Goal: Task Accomplishment & Management: Manage account settings

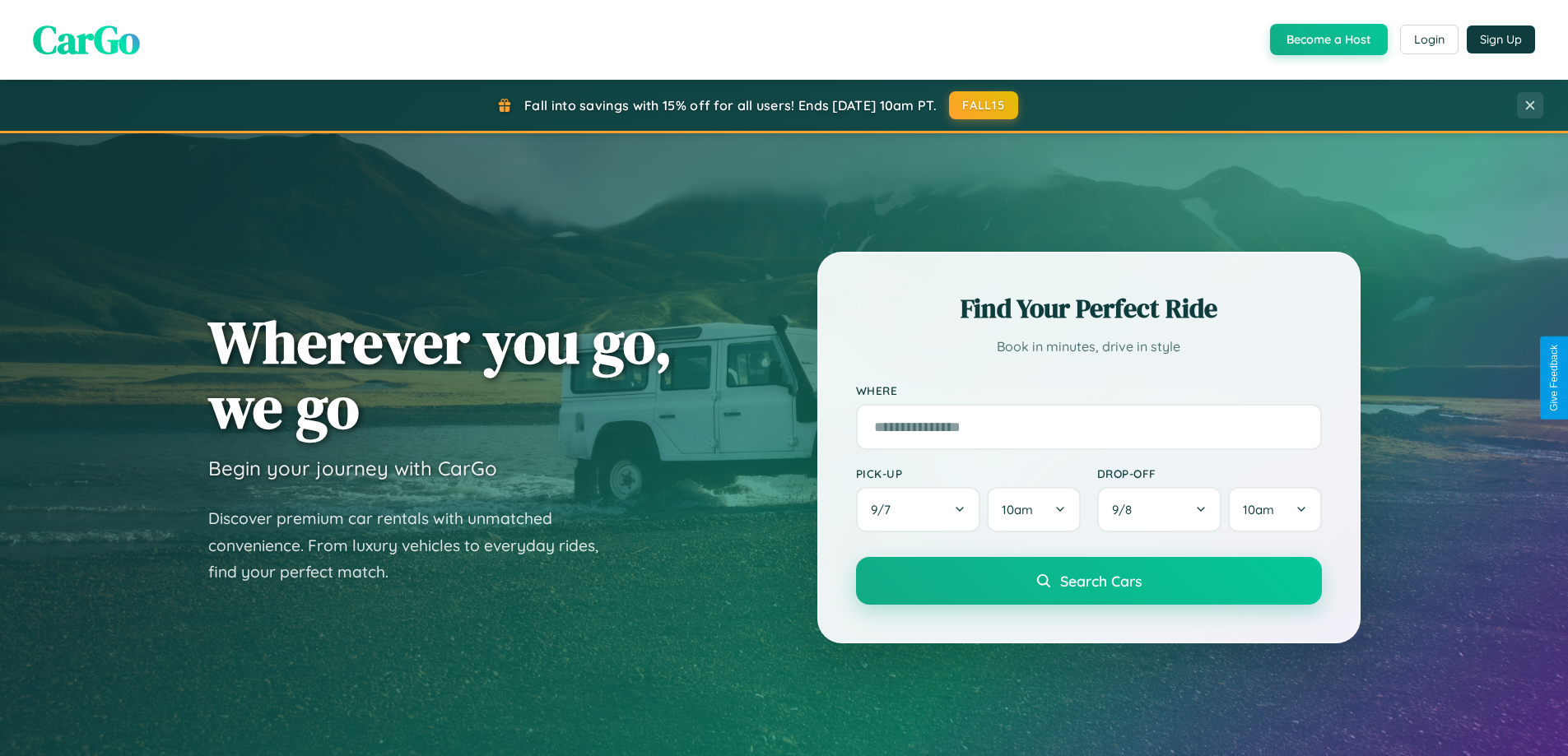
scroll to position [3166, 0]
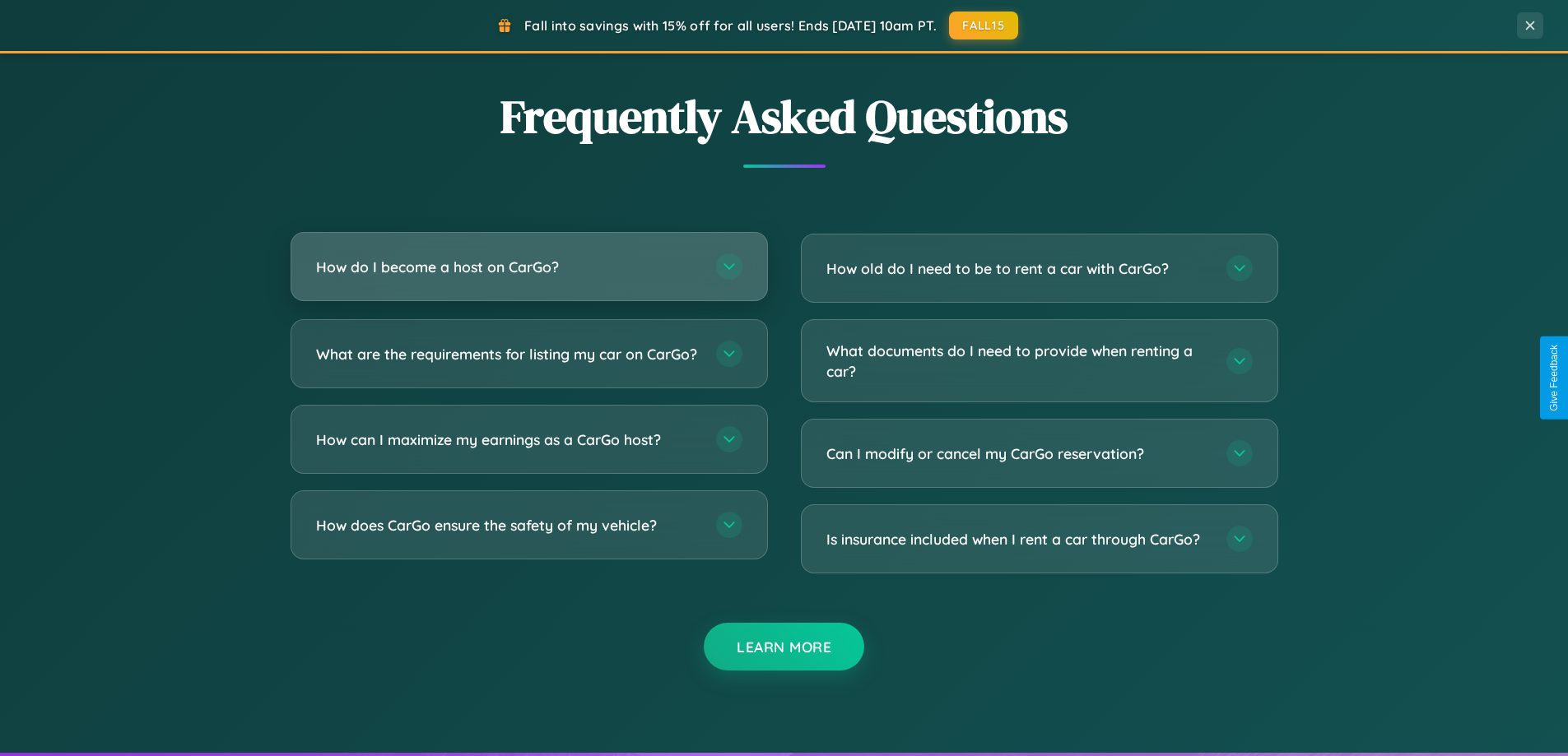
click at [529, 268] on h3 "How do I become a host on CarGo?" at bounding box center [508, 268] width 383 height 21
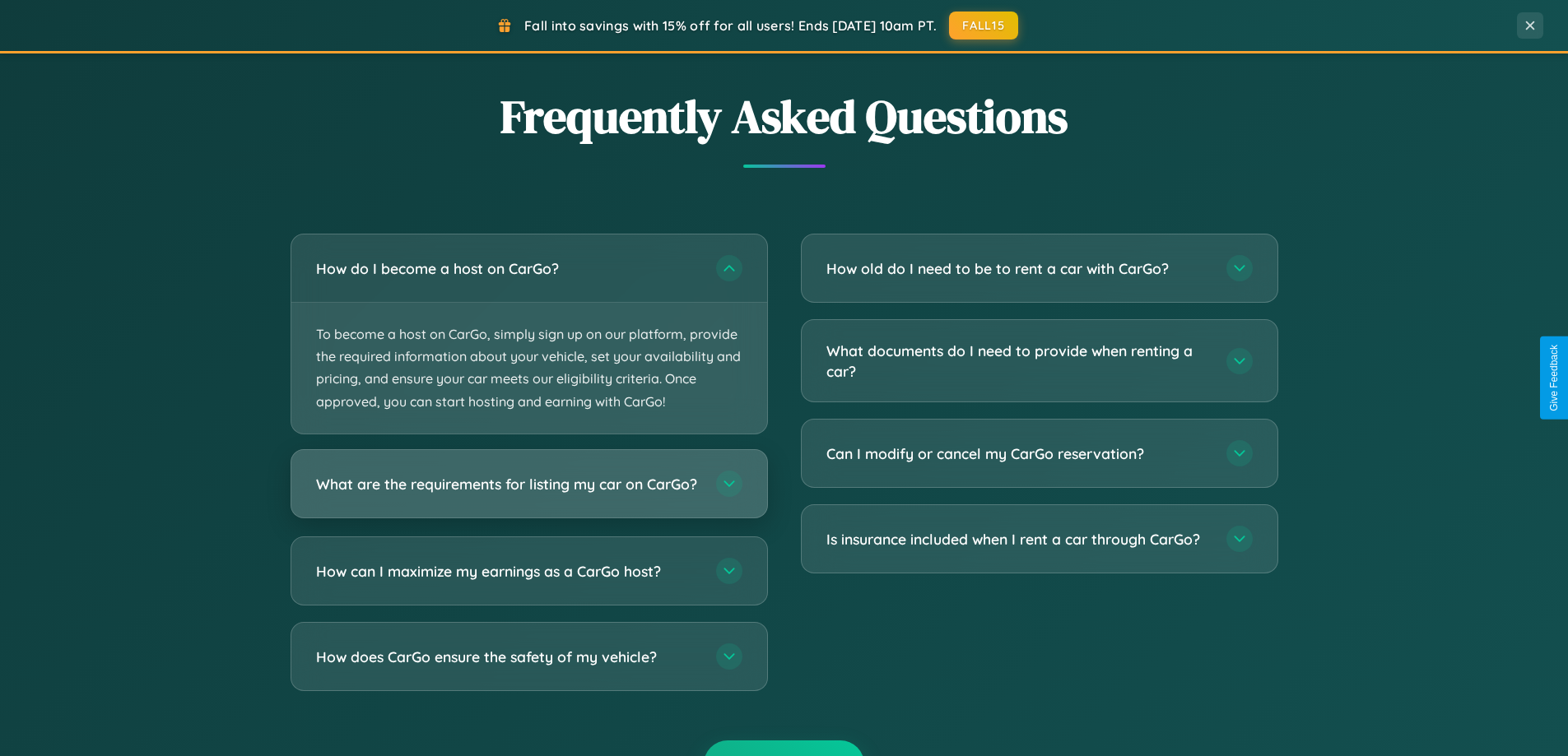
click at [529, 490] on h3 "What are the requirements for listing my car on CarGo?" at bounding box center [508, 484] width 383 height 21
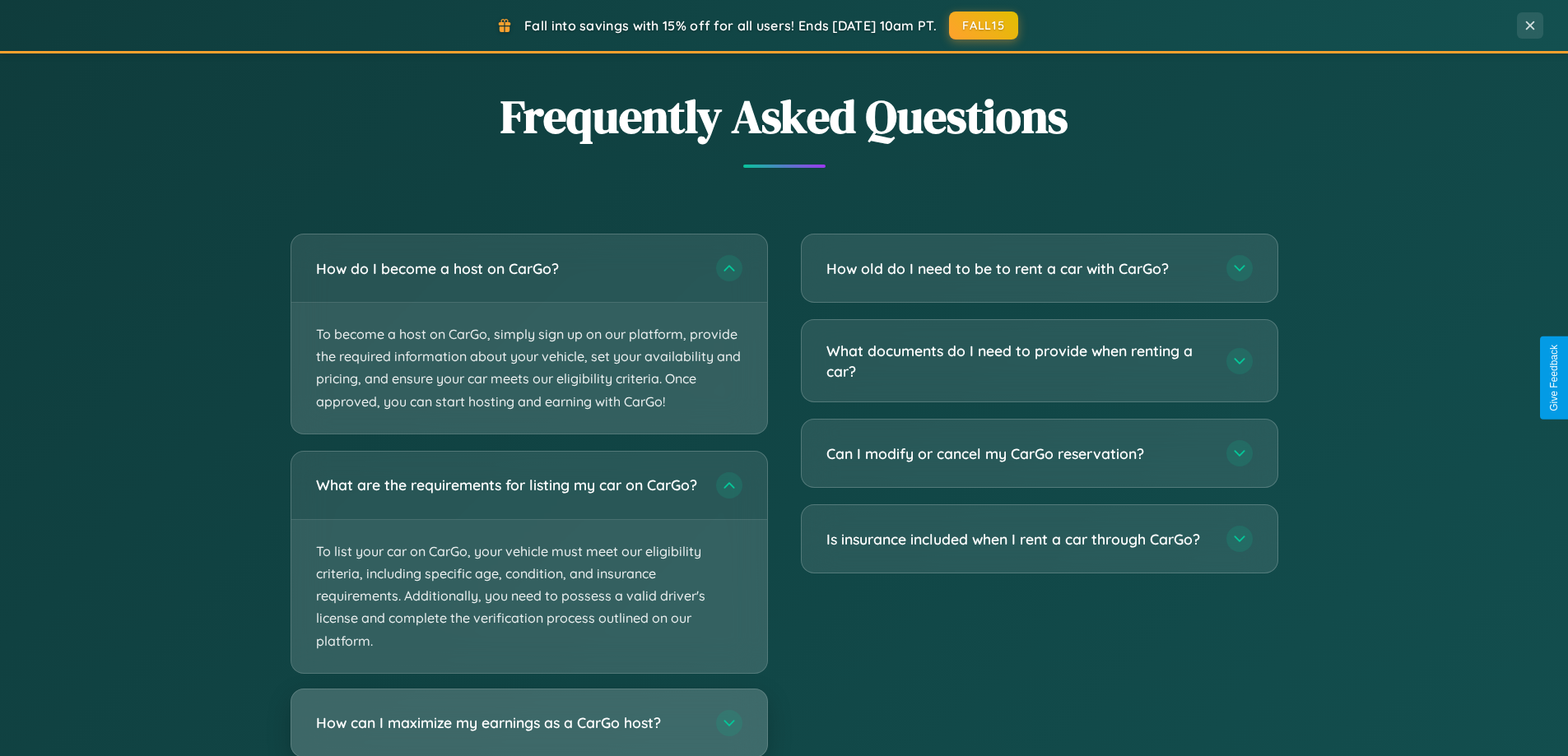
click at [529, 730] on h3 "How can I maximize my earnings as a CarGo host?" at bounding box center [508, 724] width 383 height 21
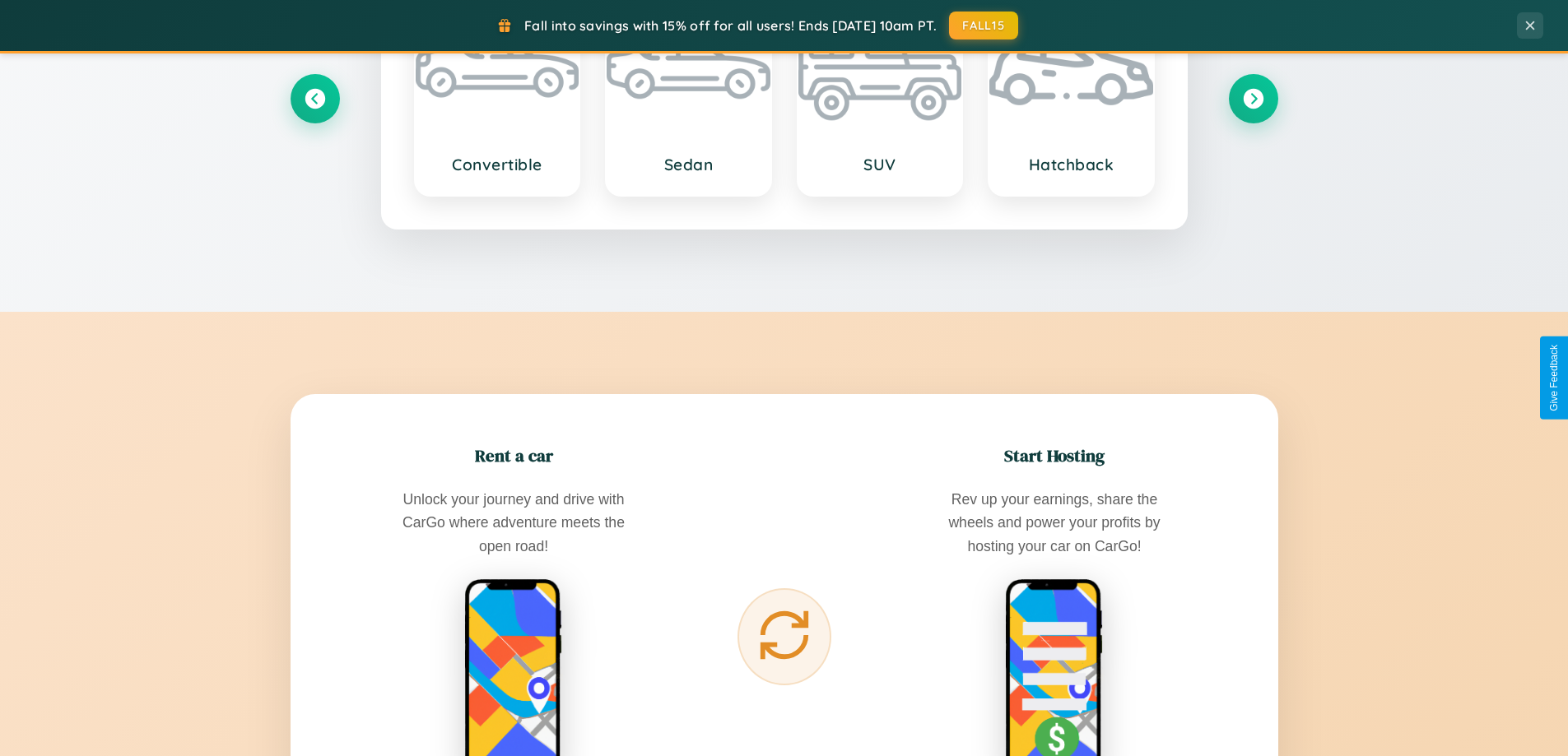
scroll to position [1133, 0]
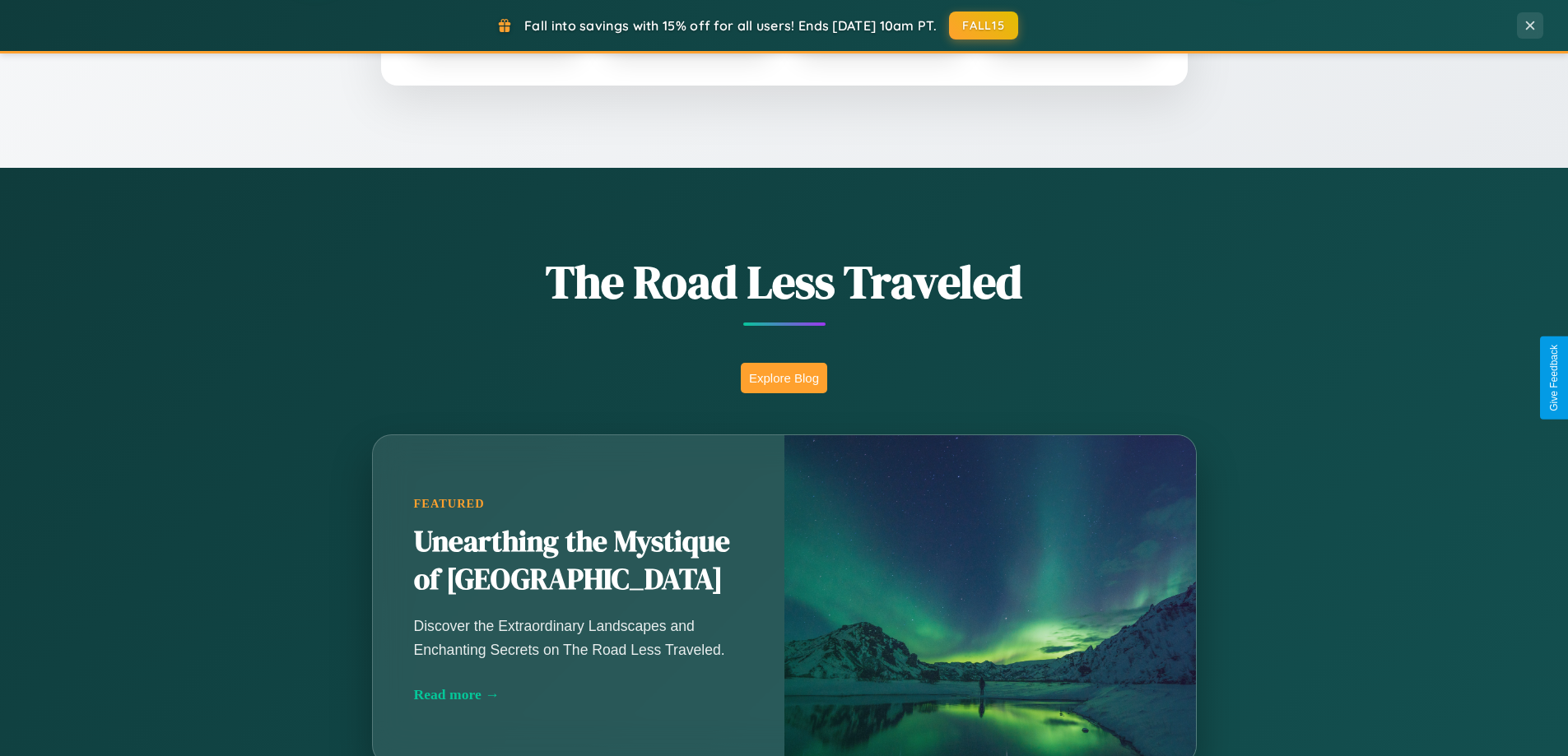
click at [784, 378] on button "Explore Blog" at bounding box center [784, 378] width 86 height 31
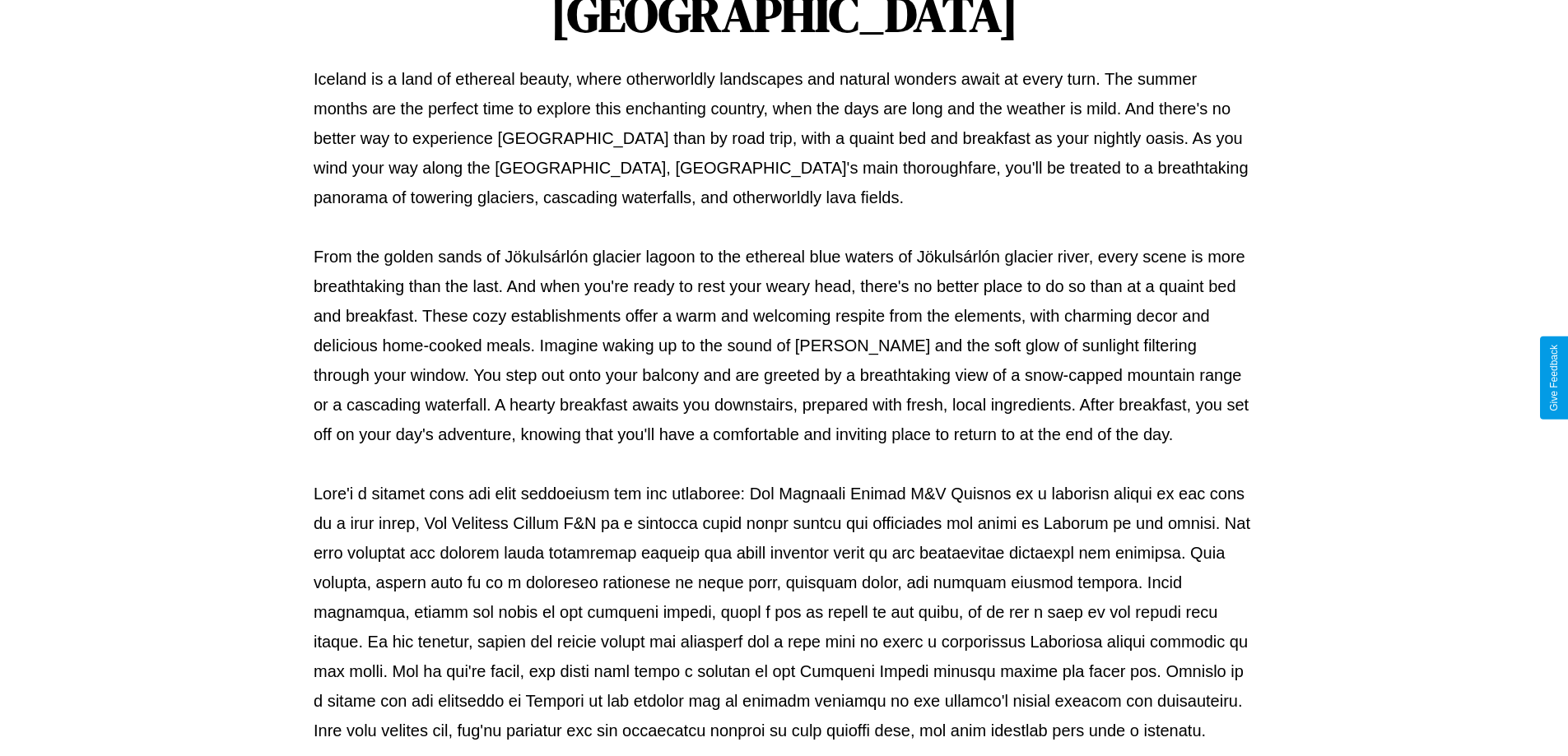
scroll to position [532, 0]
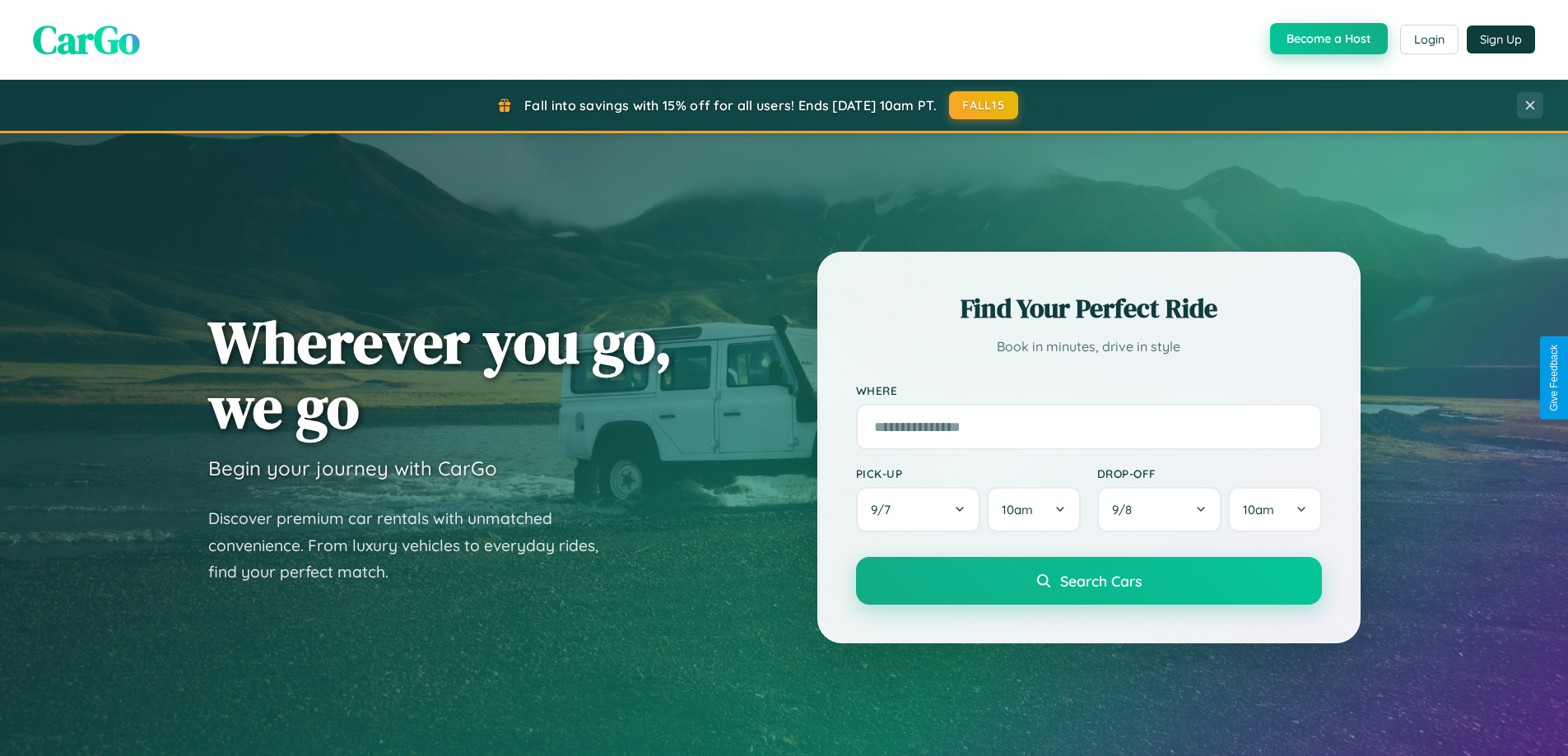
click at [1327, 38] on button "Become a Host" at bounding box center [1329, 38] width 118 height 32
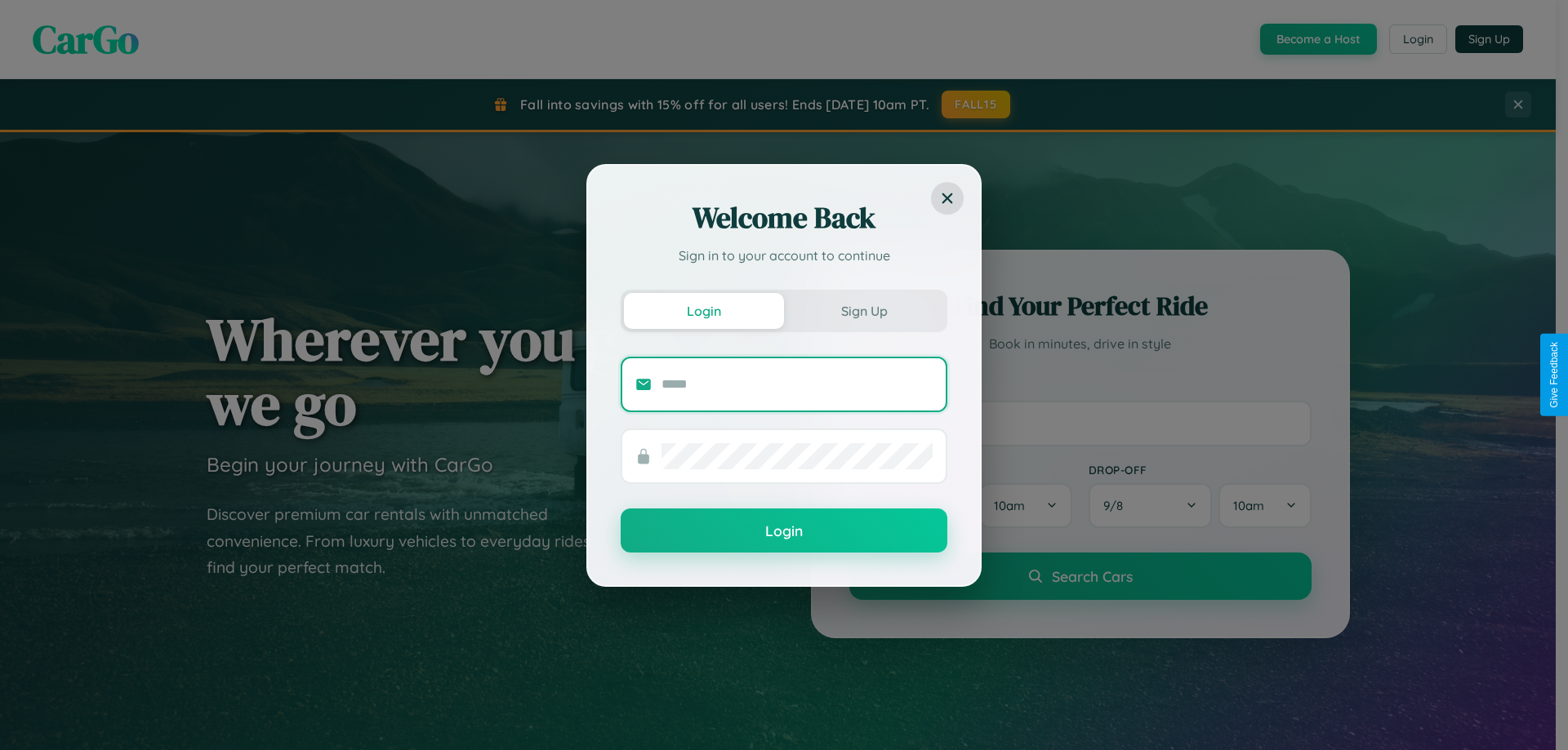
click at [797, 384] on input "text" at bounding box center [797, 385] width 271 height 27
type input "**********"
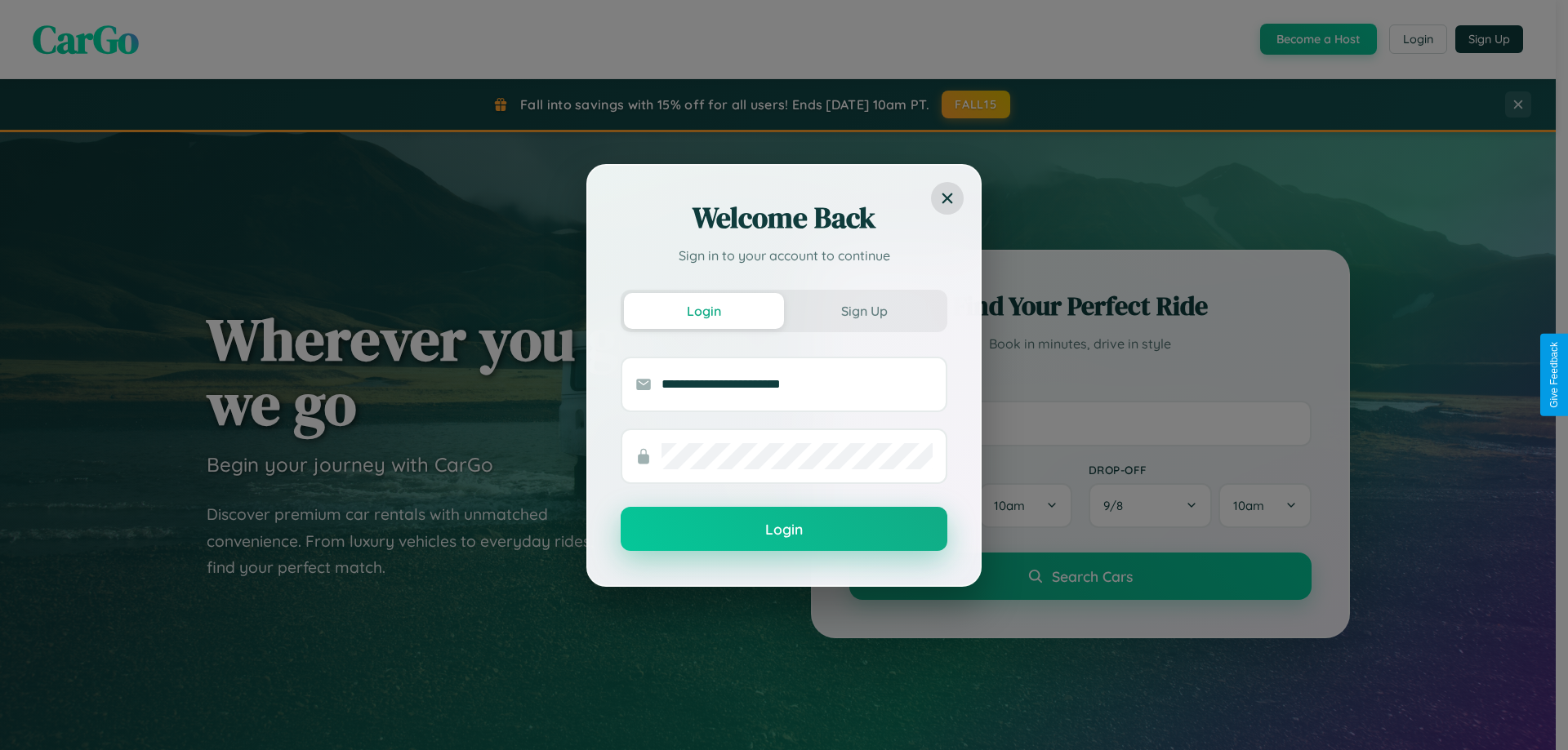
click at [784, 530] on button "Login" at bounding box center [784, 529] width 326 height 44
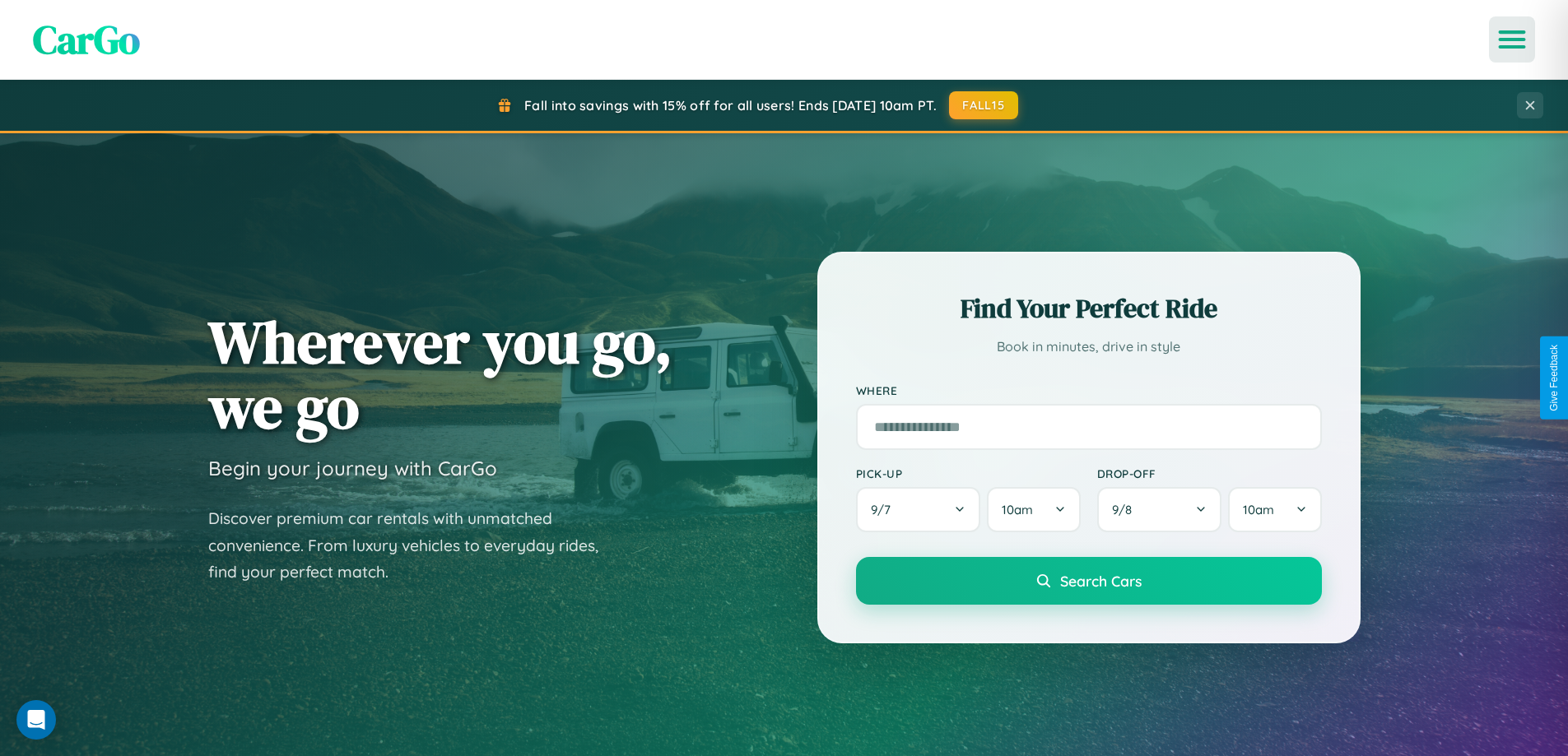
click at [1513, 39] on icon "Open menu" at bounding box center [1513, 39] width 24 height 14
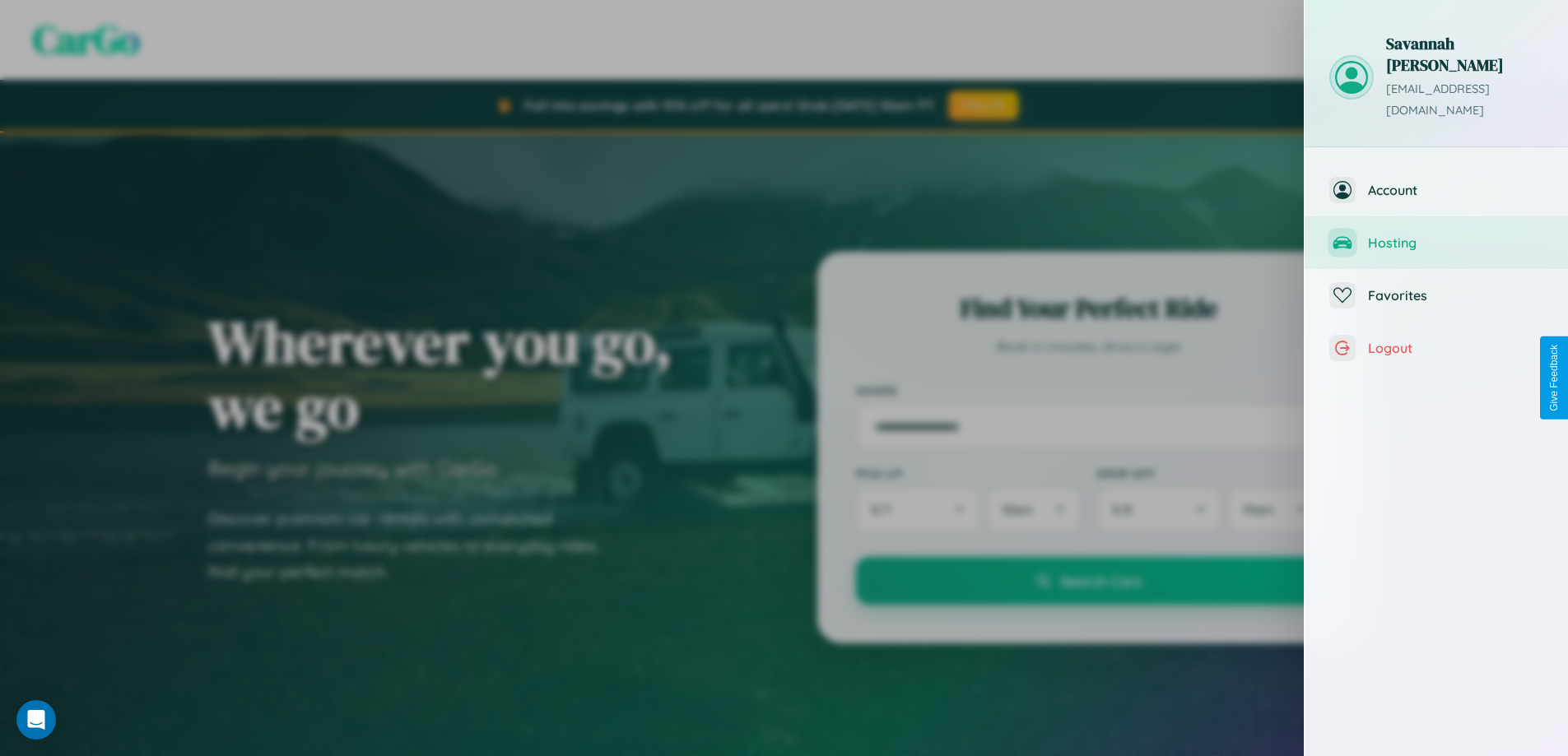
click at [1436, 234] on span "Hosting" at bounding box center [1455, 242] width 175 height 16
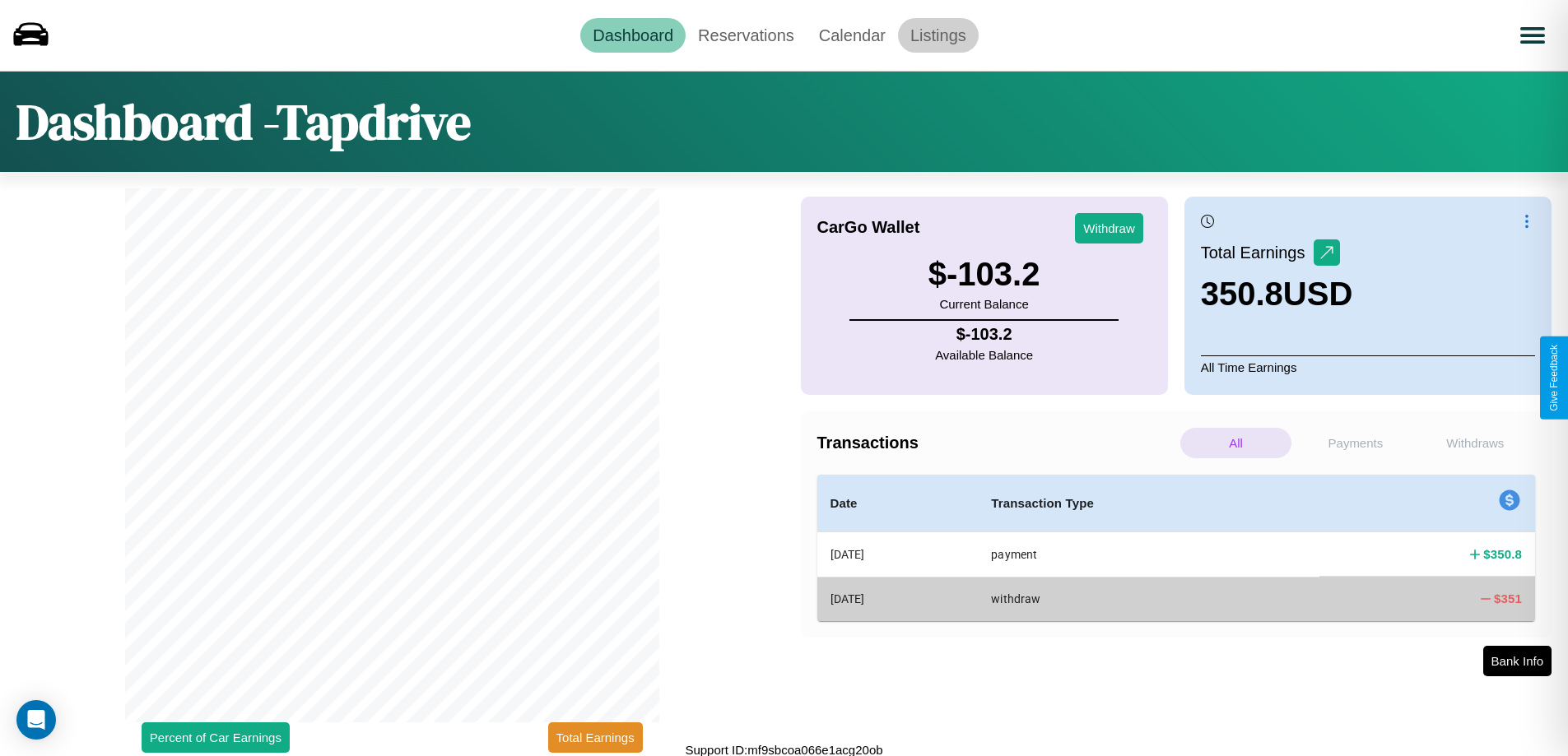
click at [938, 34] on link "Listings" at bounding box center [938, 35] width 80 height 34
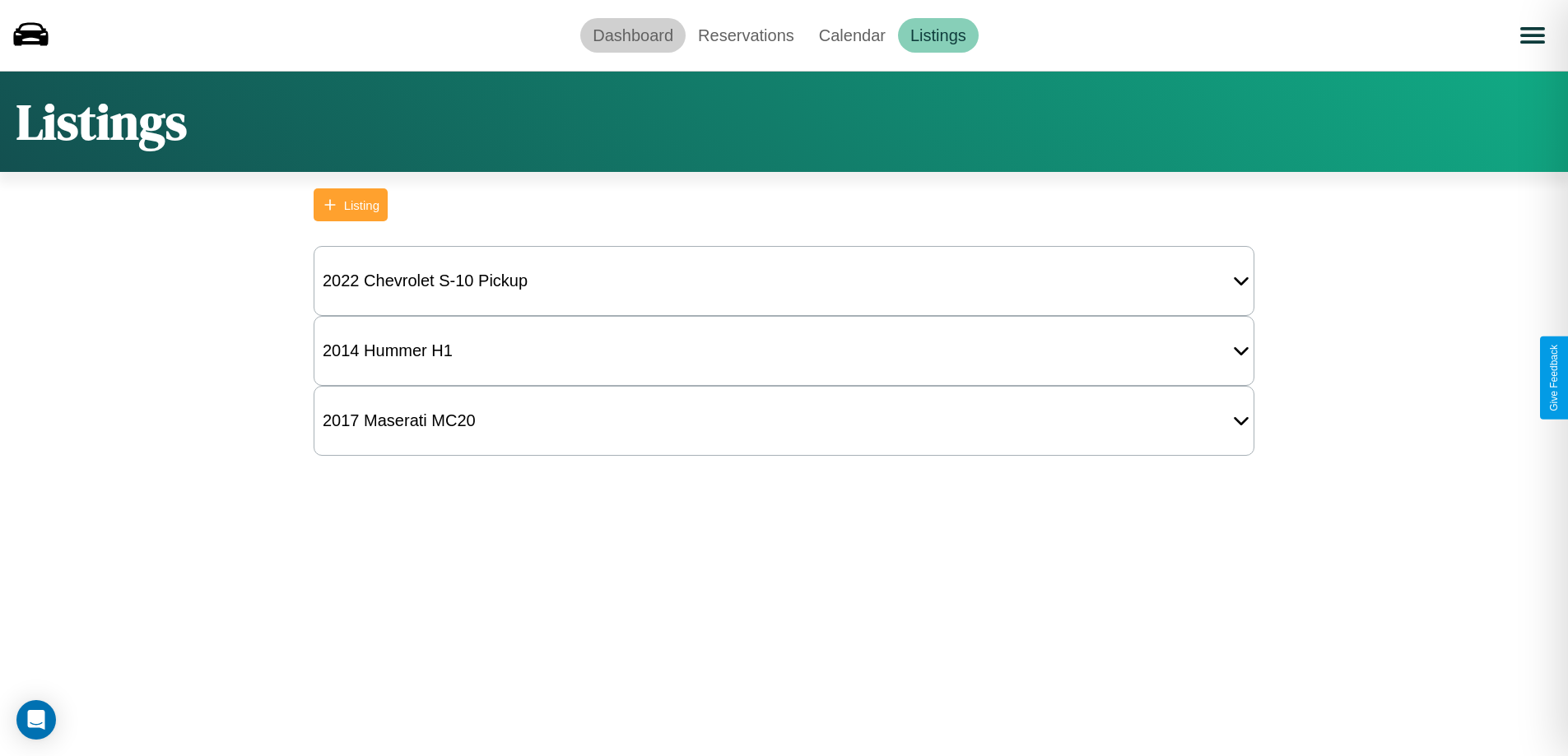
click at [633, 34] on link "Dashboard" at bounding box center [633, 35] width 105 height 34
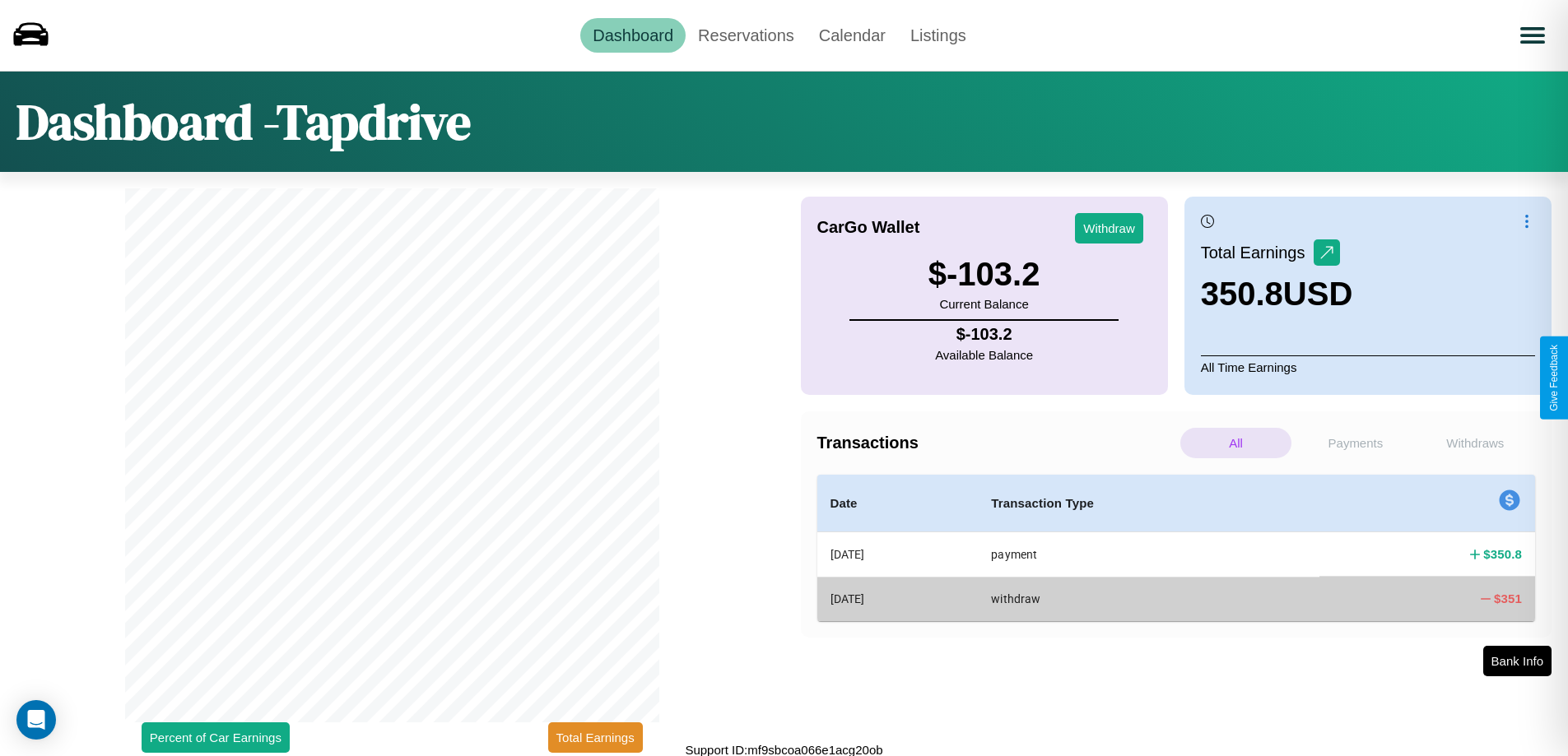
scroll to position [5, 0]
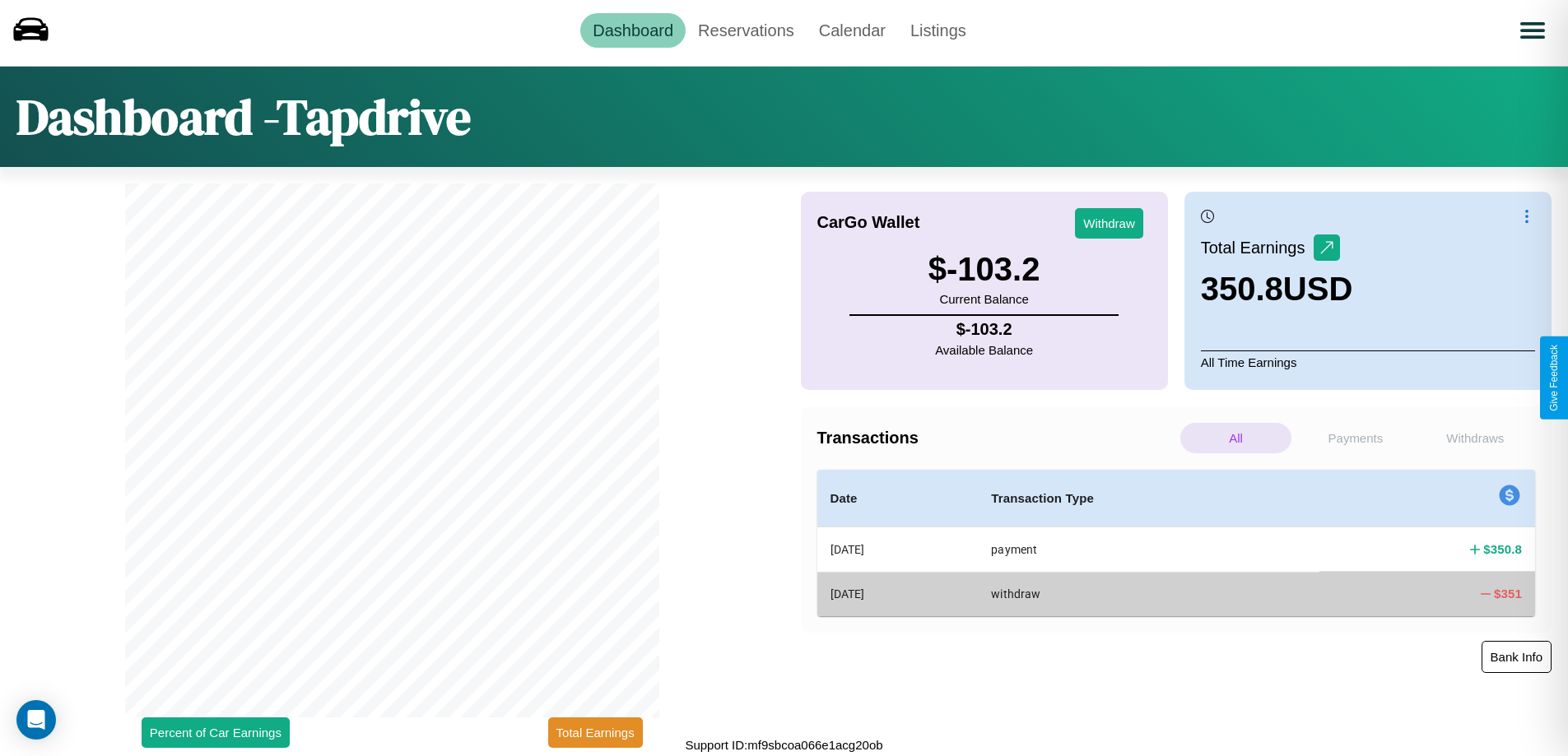
click at [1516, 657] on button "Bank Info" at bounding box center [1516, 658] width 70 height 32
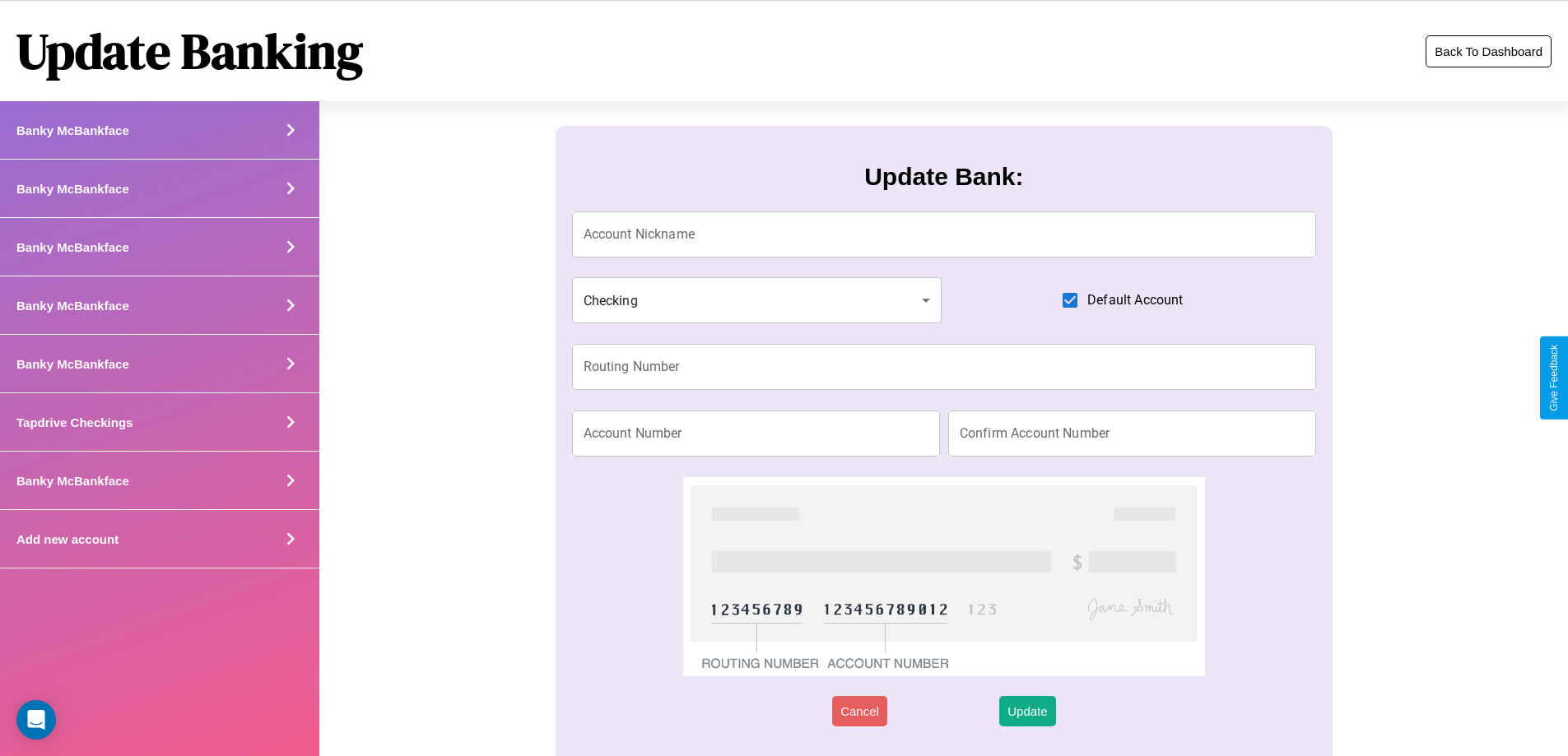
click at [1489, 51] on button "Back To Dashboard" at bounding box center [1489, 52] width 126 height 32
